Goal: Information Seeking & Learning: Find contact information

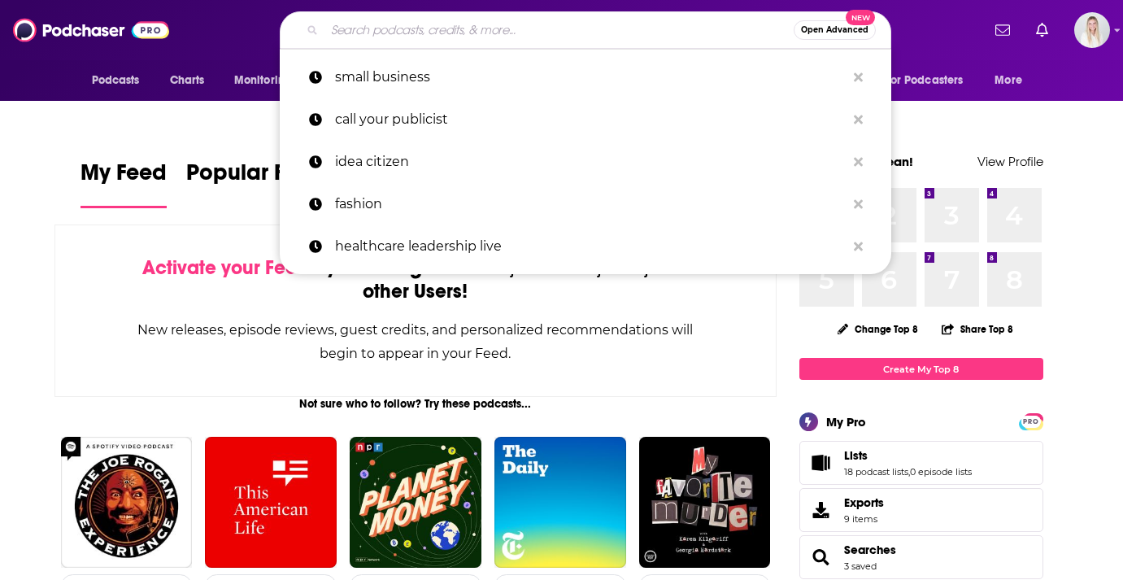
click at [433, 30] on input "Search podcasts, credits, & more..." at bounding box center [558, 30] width 469 height 26
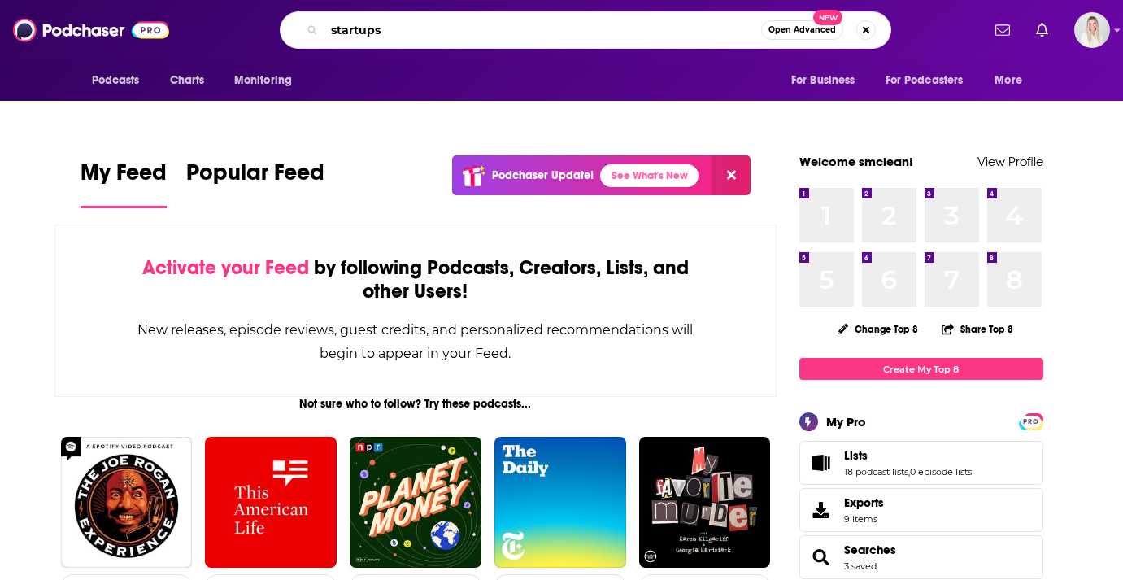
type input "startups"
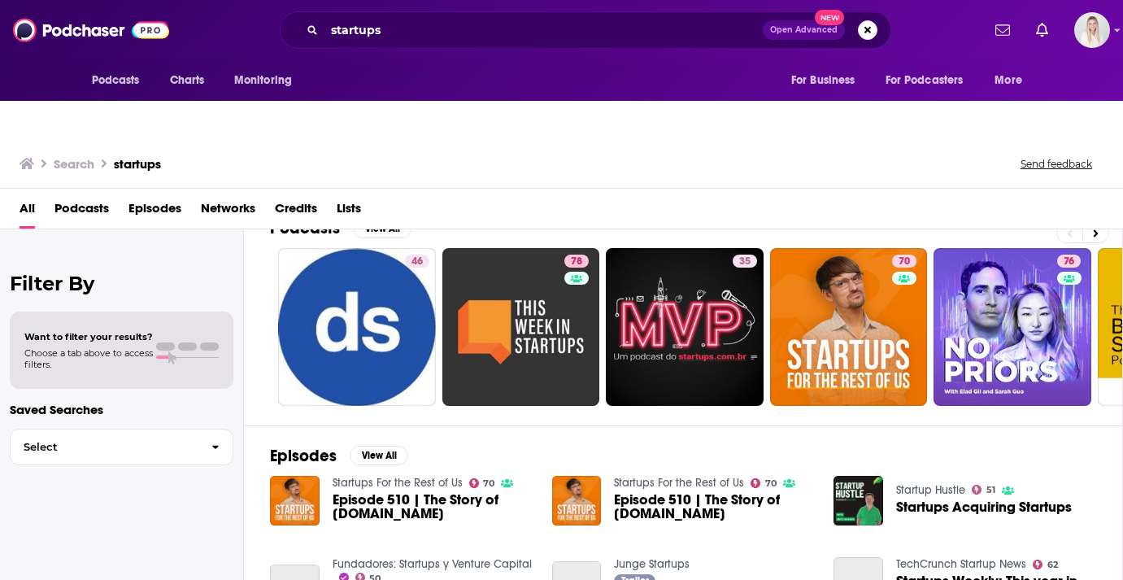
scroll to position [166, 0]
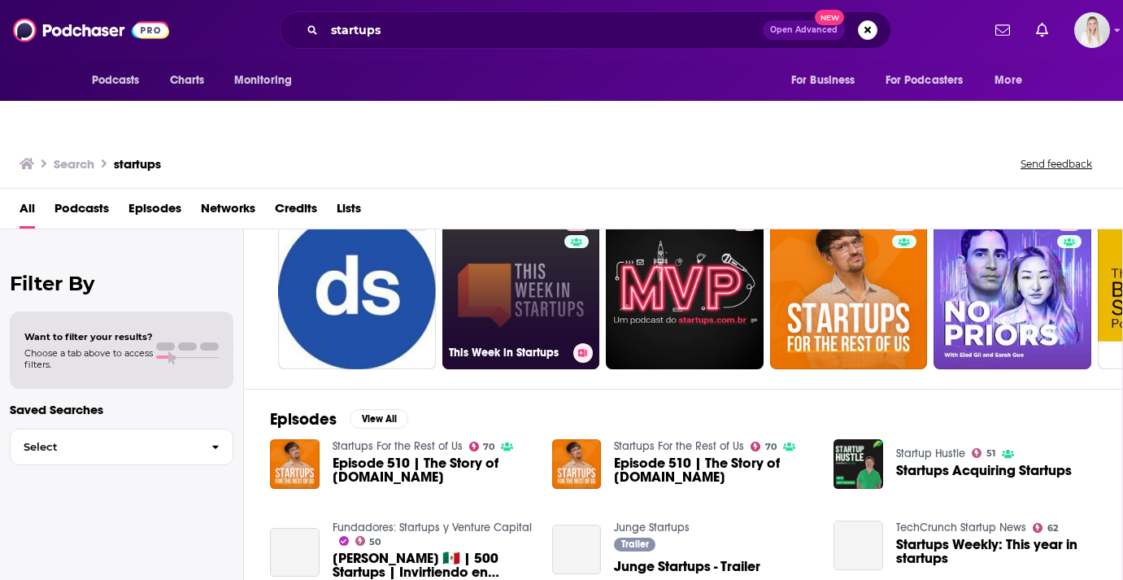
click at [523, 253] on link "78 This Week in Startups" at bounding box center [521, 290] width 158 height 158
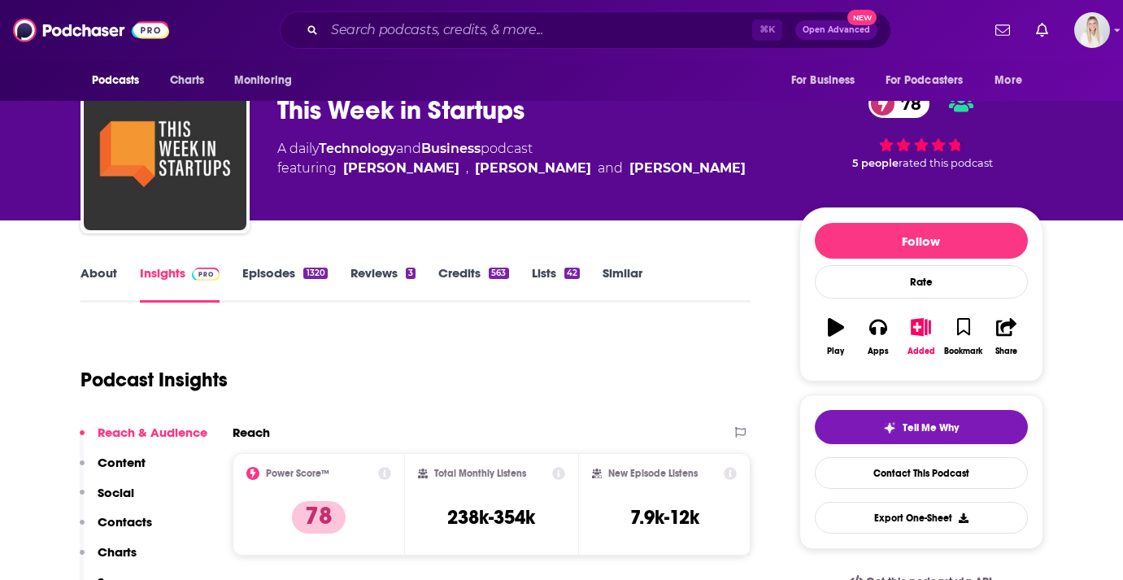
scroll to position [102, 0]
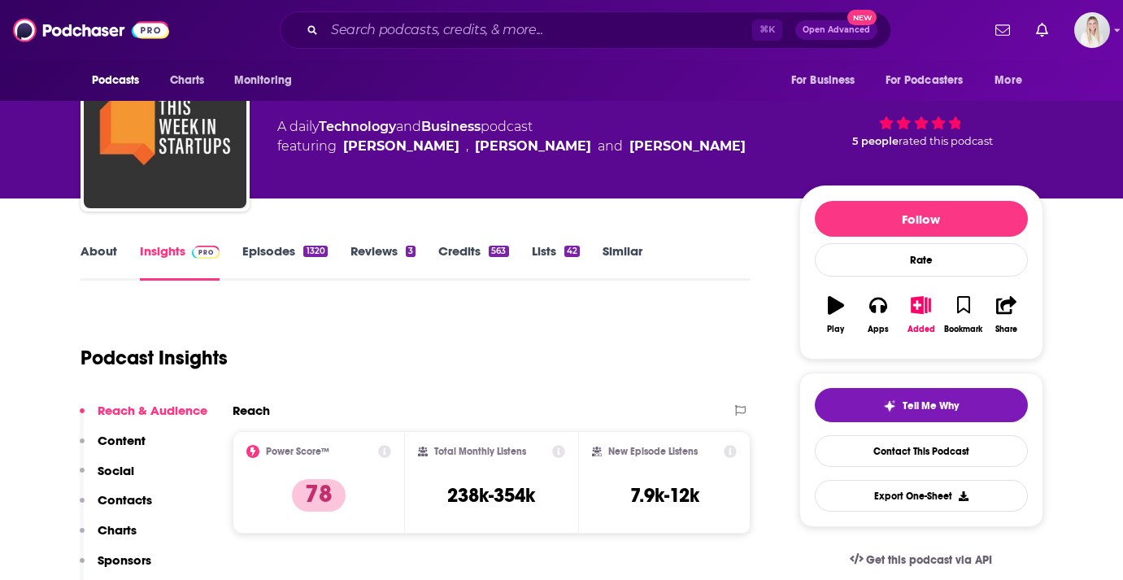
click at [276, 243] on link "Episodes 1320" at bounding box center [284, 261] width 85 height 37
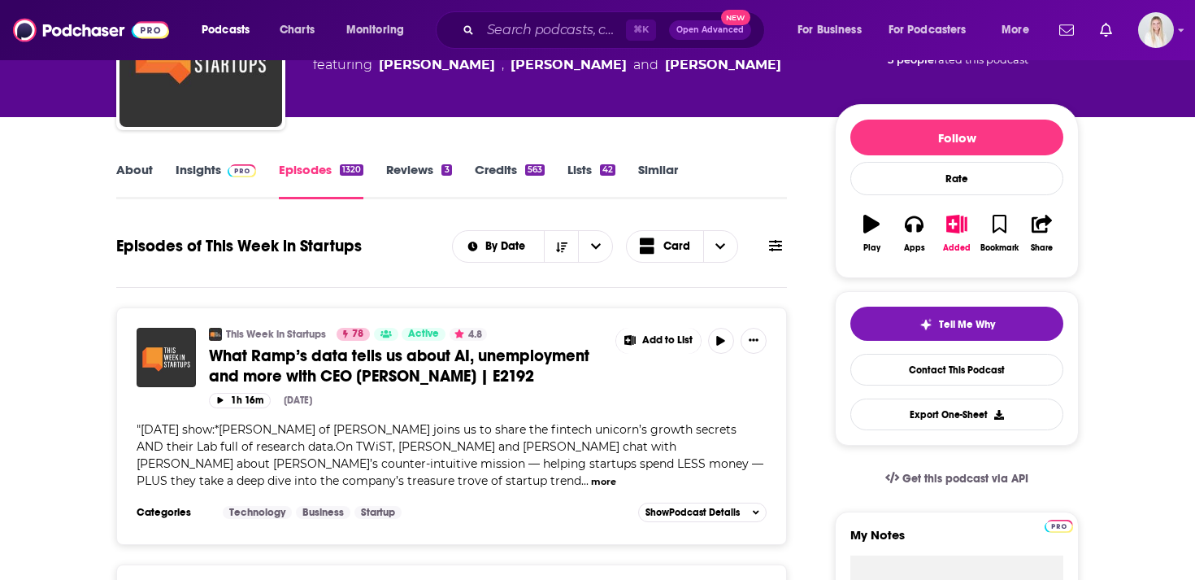
scroll to position [43, 0]
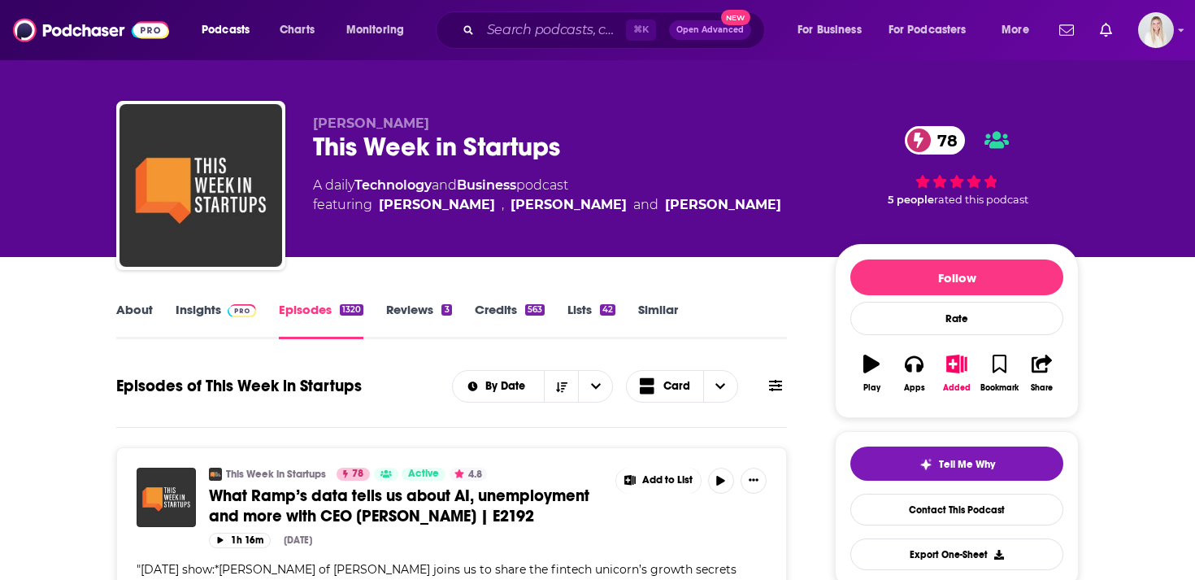
click at [202, 302] on link "Insights" at bounding box center [216, 320] width 80 height 37
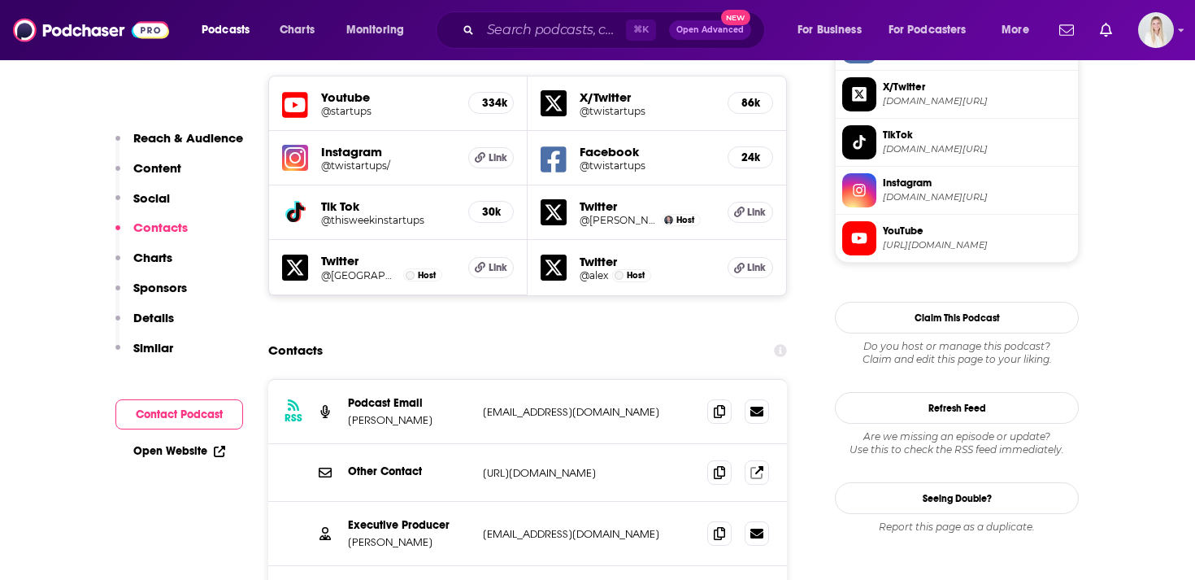
scroll to position [1500, 0]
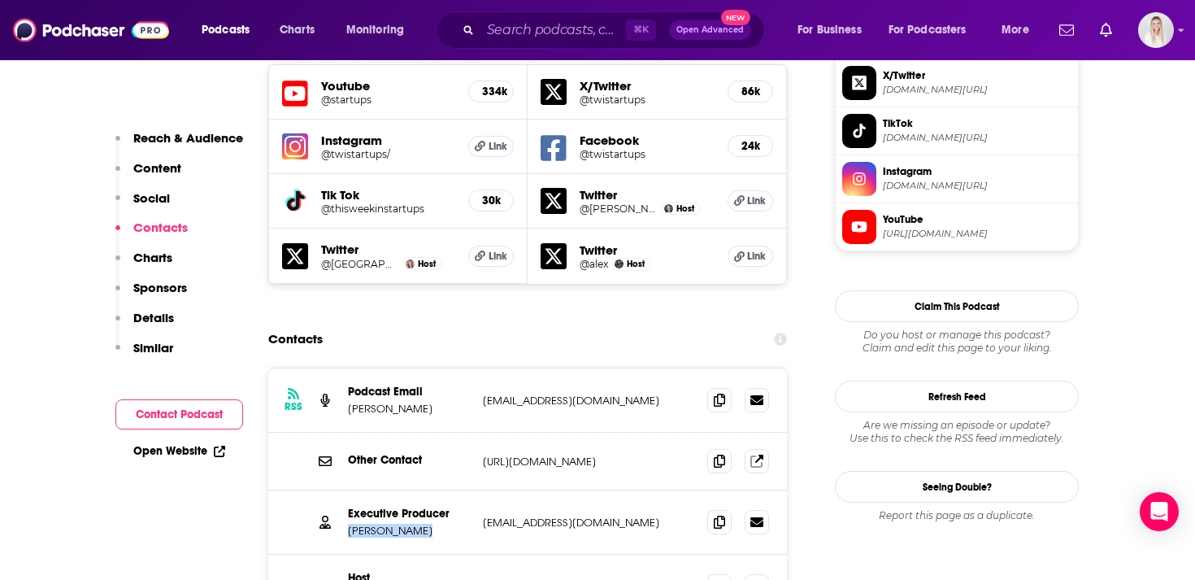
drag, startPoint x: 348, startPoint y: 404, endPoint x: 438, endPoint y: 404, distance: 90.2
click at [438, 523] on p "[PERSON_NAME]" at bounding box center [409, 530] width 122 height 14
copy p "[PERSON_NAME]"
click at [715, 393] on icon at bounding box center [719, 399] width 11 height 13
click at [715, 454] on icon at bounding box center [719, 460] width 11 height 13
